Goal: Information Seeking & Learning: Learn about a topic

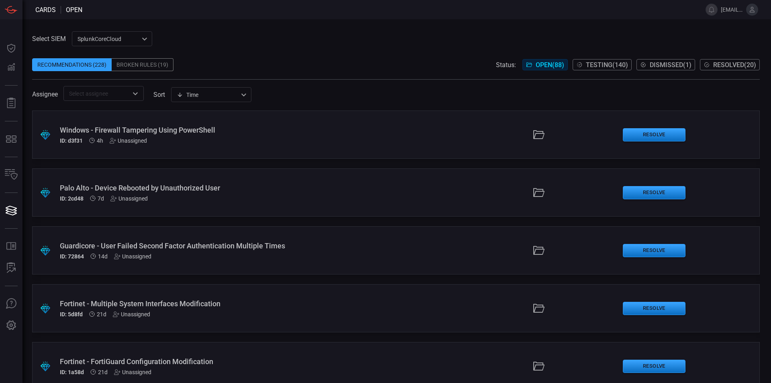
click at [612, 65] on span "Testing ( 140 )" at bounding box center [607, 65] width 42 height 8
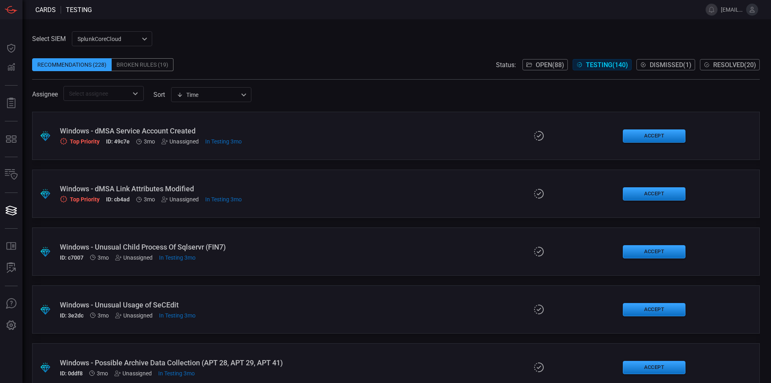
scroll to position [3528, 0]
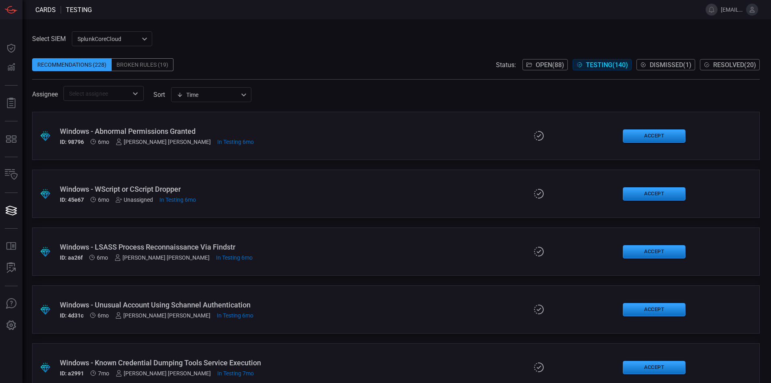
click at [227, 249] on div "Windows - LSASS Process Reconnaissance Via Findstr" at bounding box center [187, 247] width 255 height 8
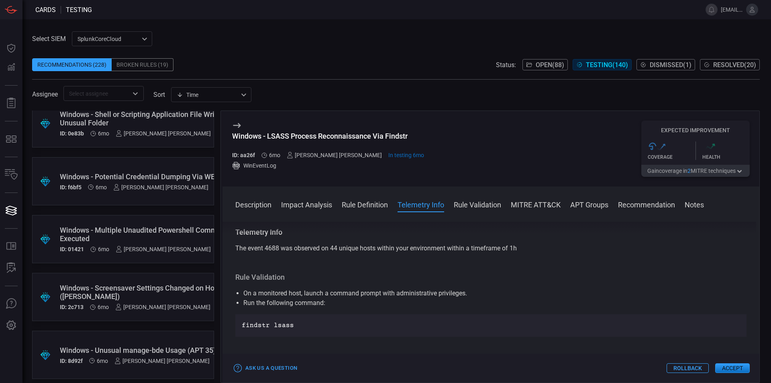
scroll to position [7176, 0]
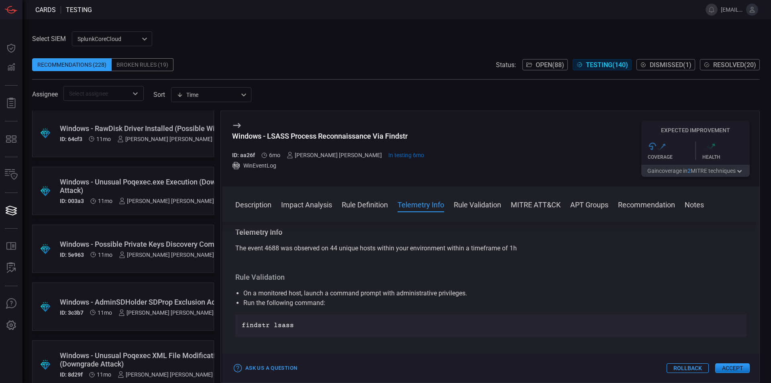
click at [143, 240] on div "Windows - Possible Private Keys Discovery Commands" at bounding box center [158, 244] width 197 height 8
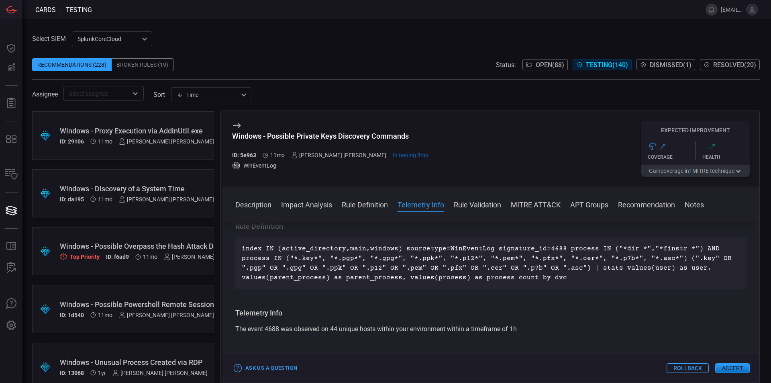
scroll to position [7834, 0]
